Goal: Information Seeking & Learning: Stay updated

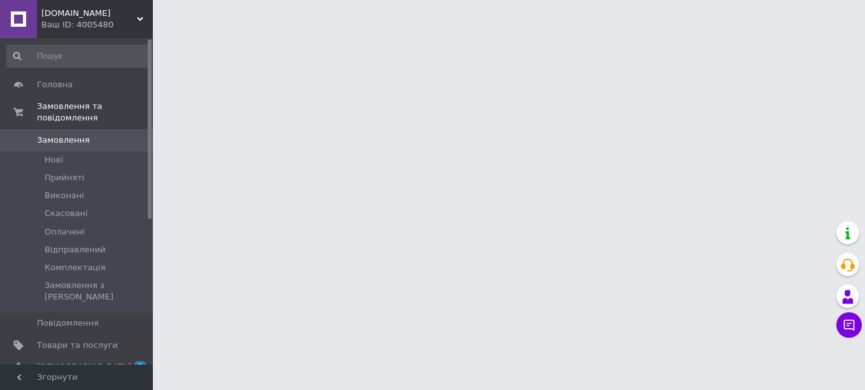
click at [106, 361] on span "[DEMOGRAPHIC_DATA]" at bounding box center [77, 366] width 81 height 11
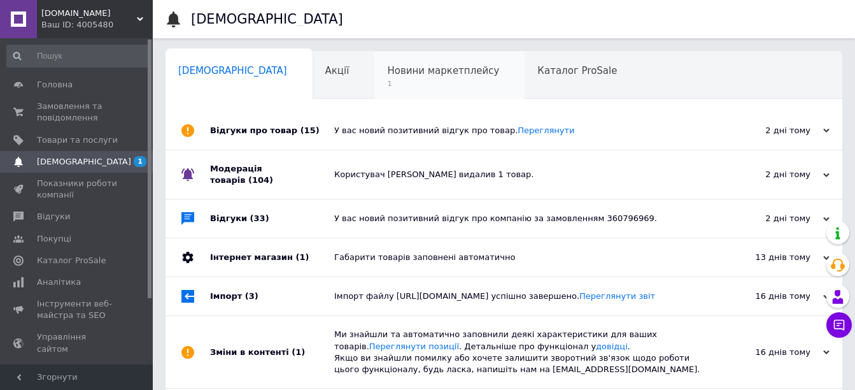
click at [392, 75] on span "Новини маркетплейсу" at bounding box center [443, 70] width 112 height 11
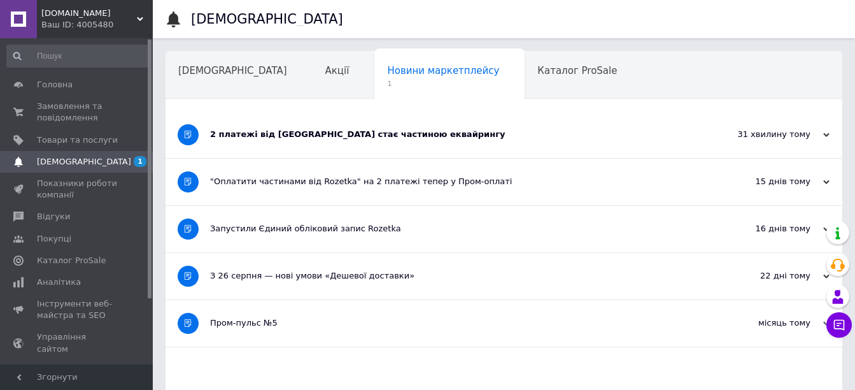
click at [309, 148] on div "2 платежі від [GEOGRAPHIC_DATA] стає частиною еквайрингу" at bounding box center [456, 134] width 492 height 46
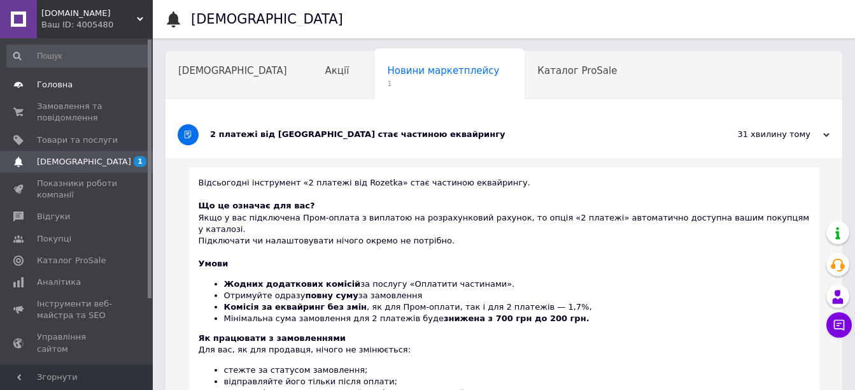
click at [49, 91] on link "Головна" at bounding box center [78, 85] width 157 height 22
